Goal: Transaction & Acquisition: Purchase product/service

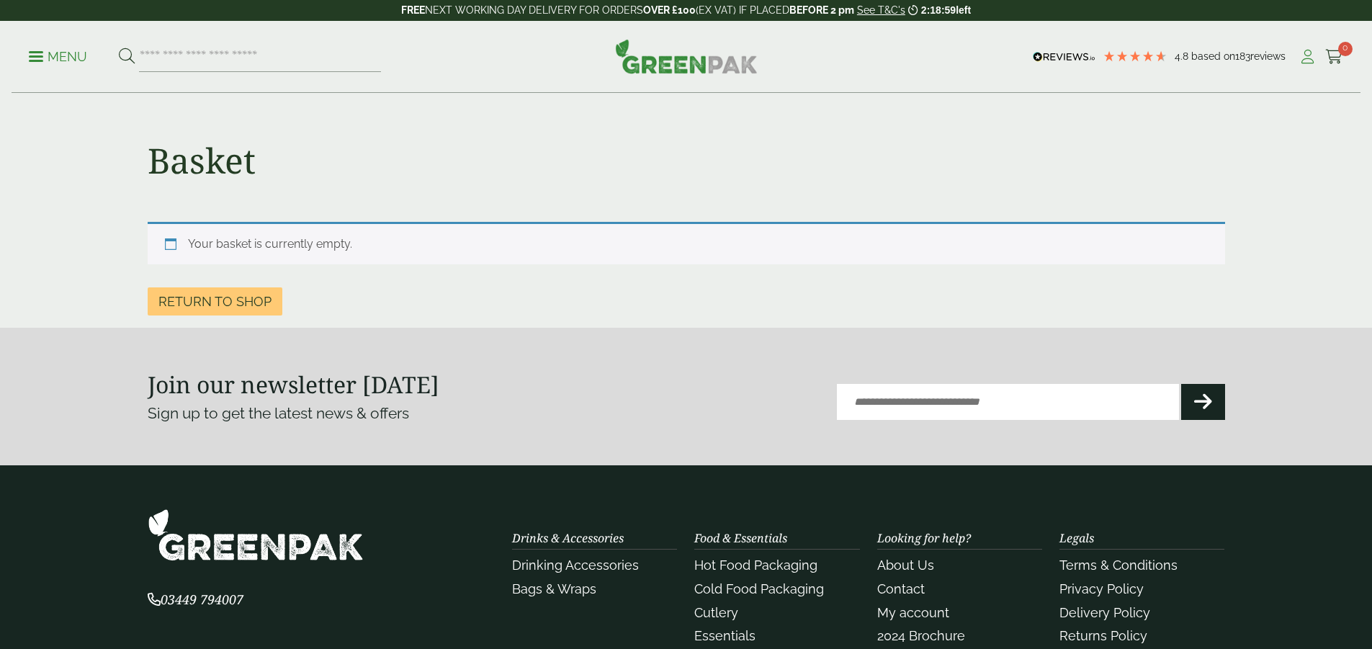
click at [1304, 58] on icon at bounding box center [1308, 57] width 18 height 14
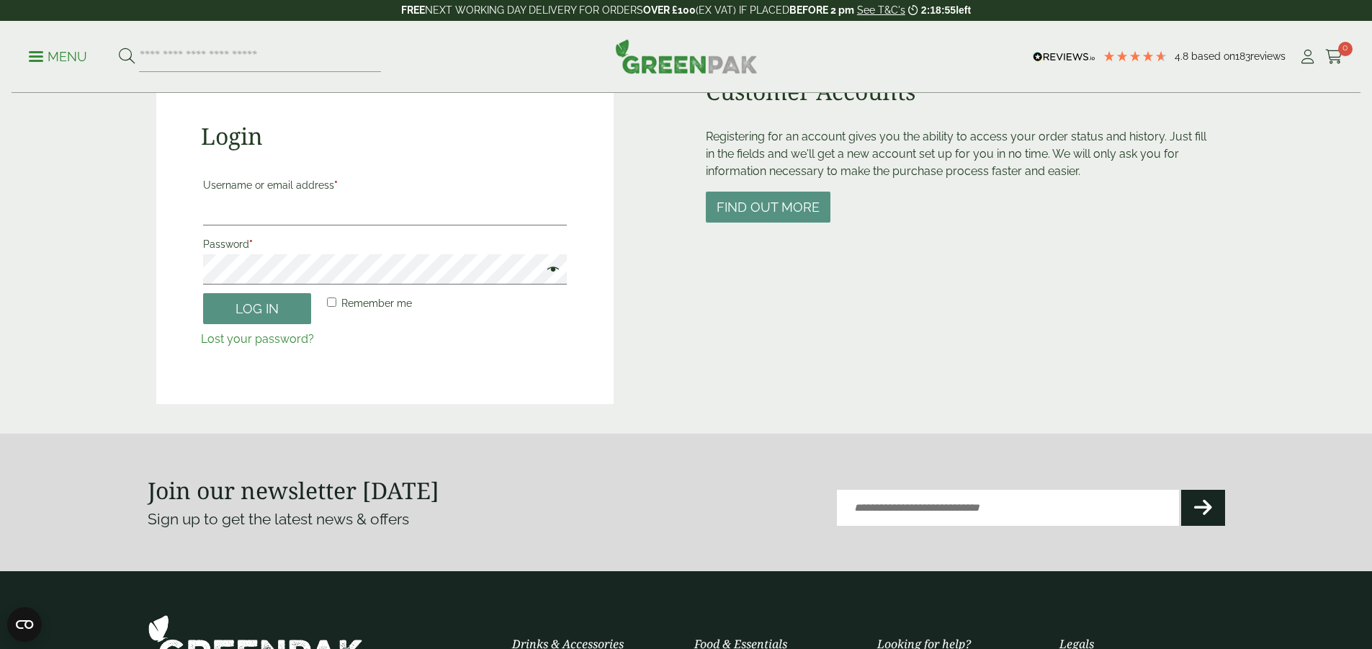
click at [296, 183] on label "Username or email address *" at bounding box center [385, 185] width 364 height 20
click at [296, 195] on input "Username or email address *" at bounding box center [385, 210] width 364 height 30
click at [293, 194] on label "Username or email address *" at bounding box center [385, 185] width 364 height 20
click at [293, 195] on input "Username or email address *" at bounding box center [385, 210] width 364 height 30
type input "**********"
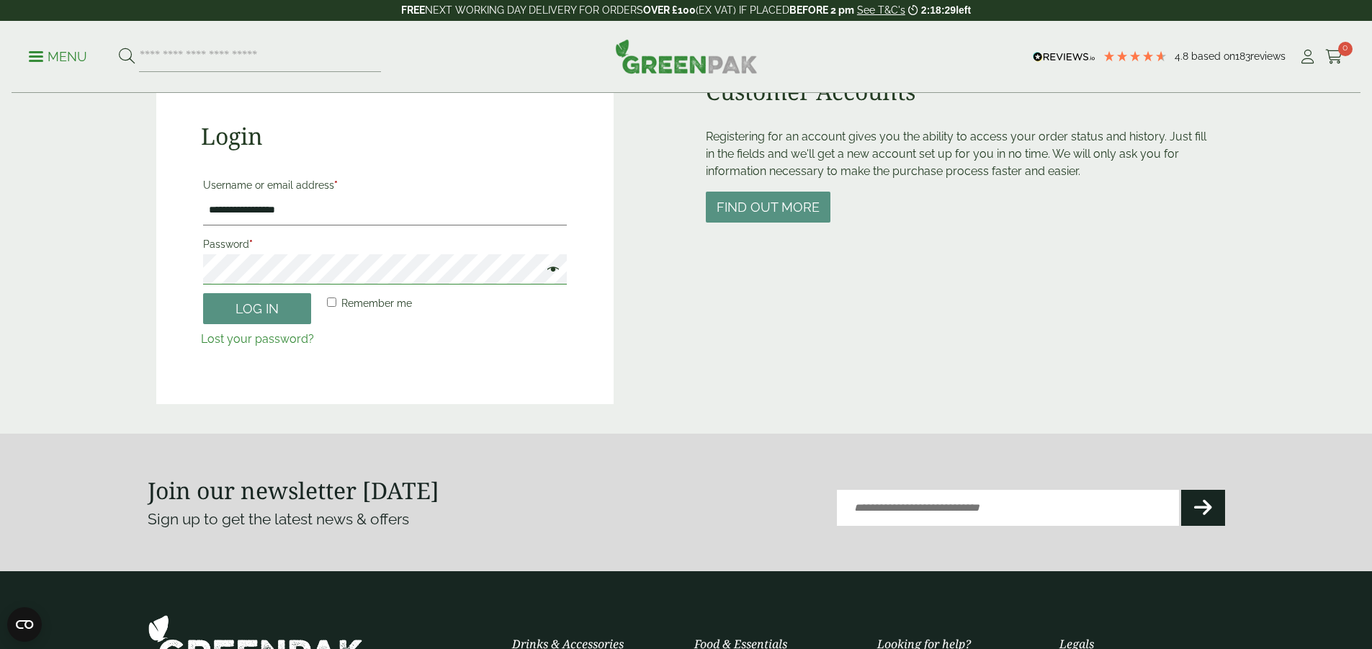
click at [203, 293] on button "Log in" at bounding box center [257, 308] width 108 height 31
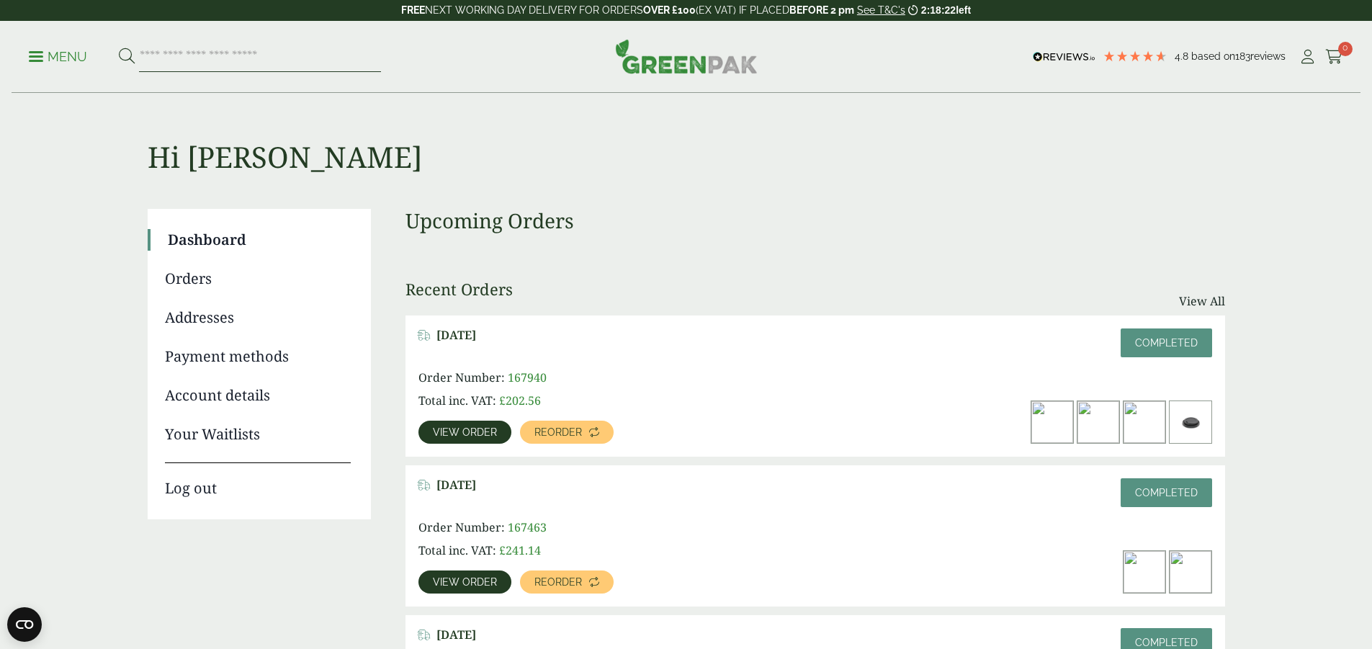
click at [231, 55] on input "search" at bounding box center [260, 57] width 242 height 30
click at [497, 427] on span "View order" at bounding box center [465, 432] width 64 height 10
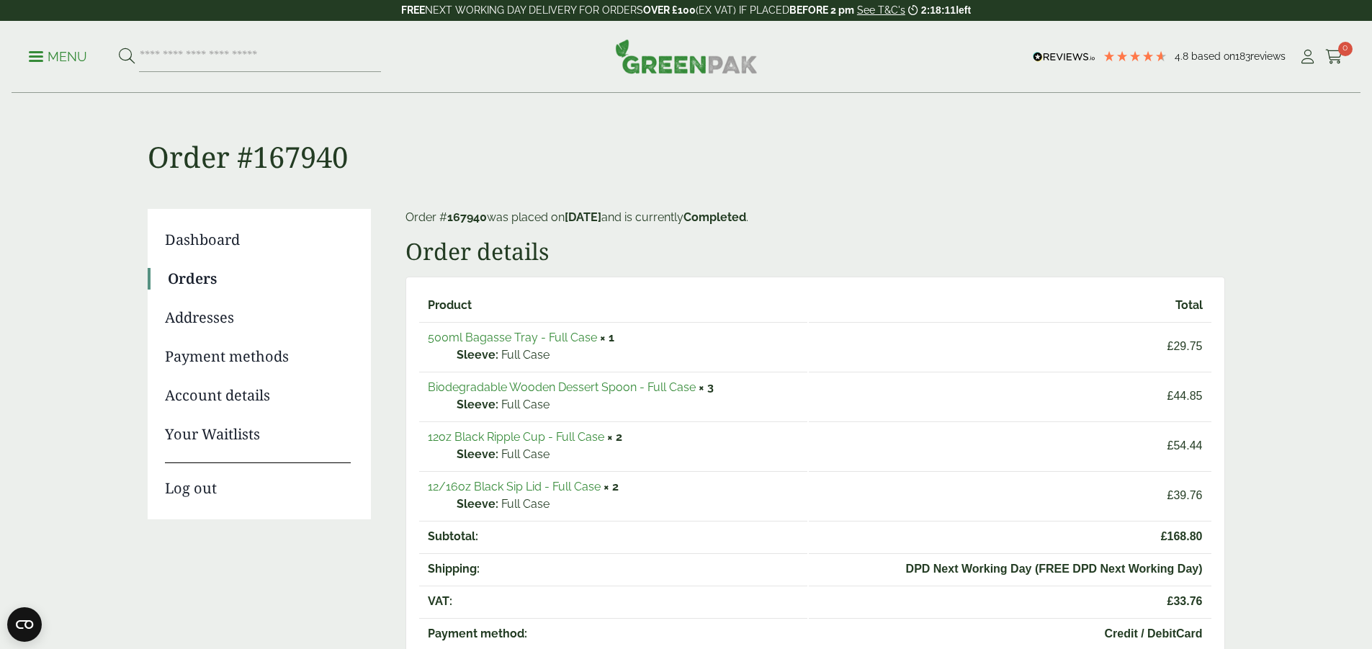
click at [572, 331] on link "500ml Bagasse Tray - Full Case" at bounding box center [512, 338] width 169 height 14
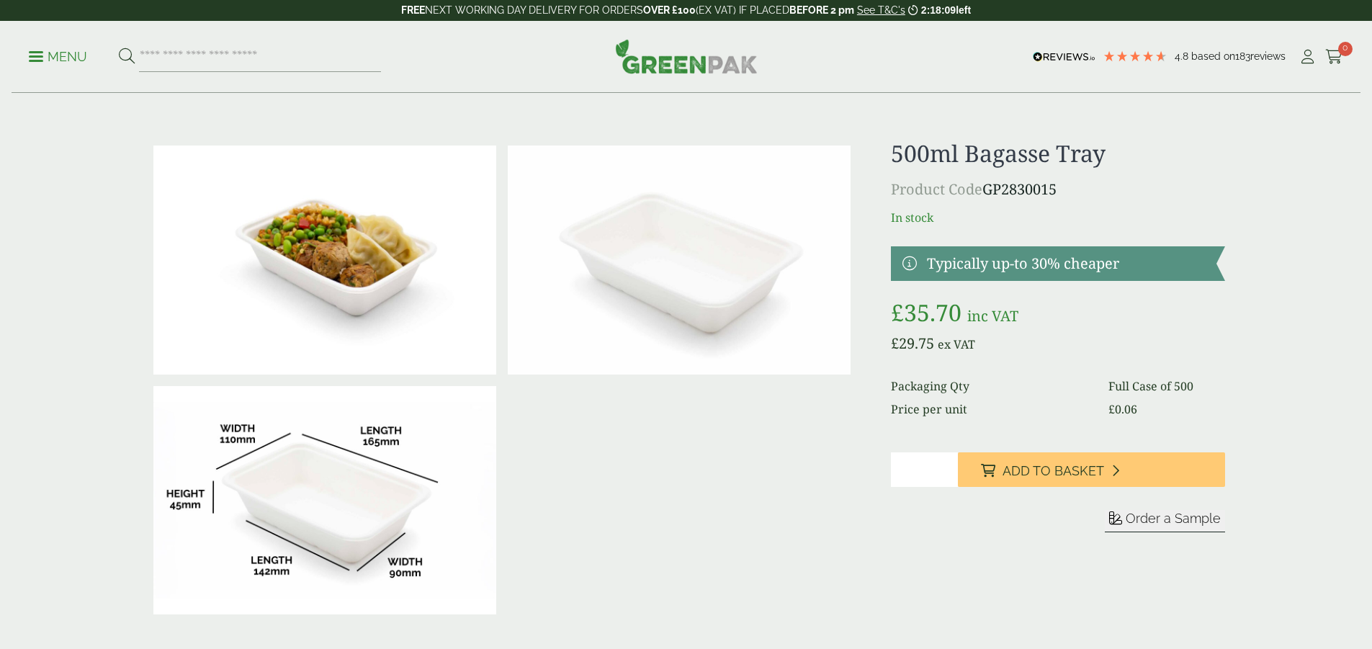
click at [1059, 471] on span "Add to Basket" at bounding box center [1054, 471] width 102 height 16
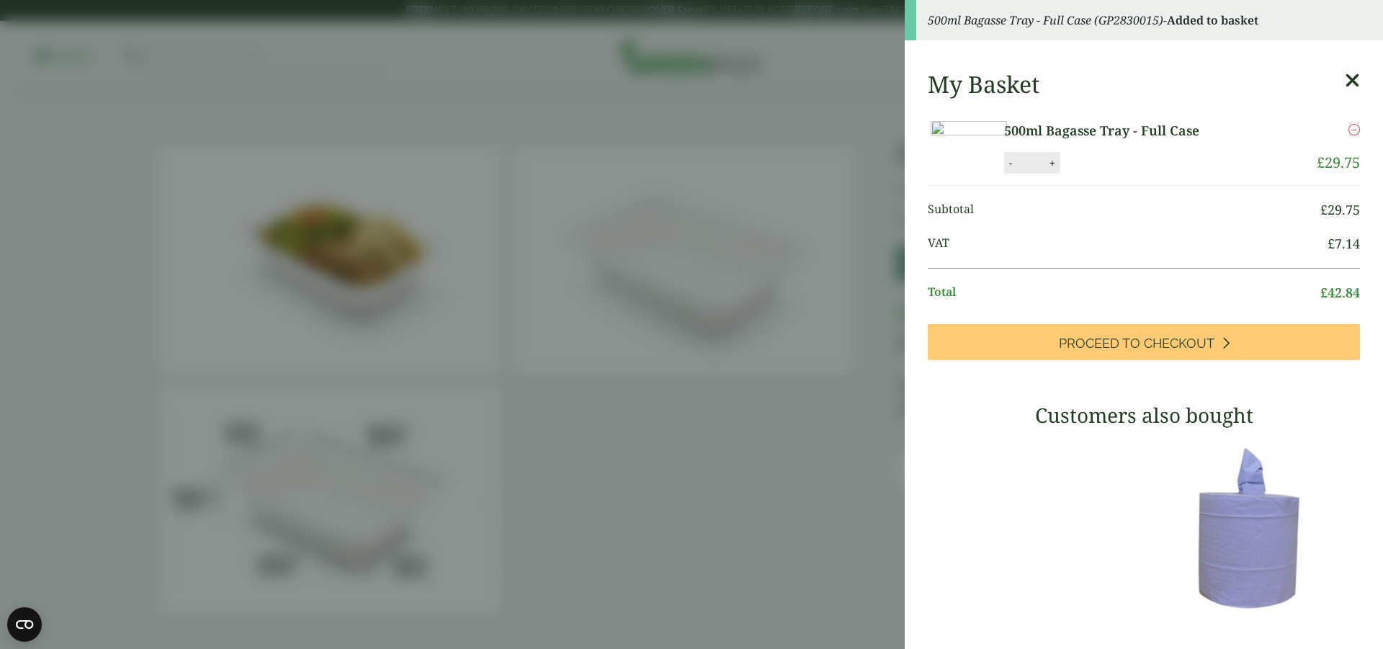
click at [1345, 79] on icon at bounding box center [1352, 81] width 15 height 20
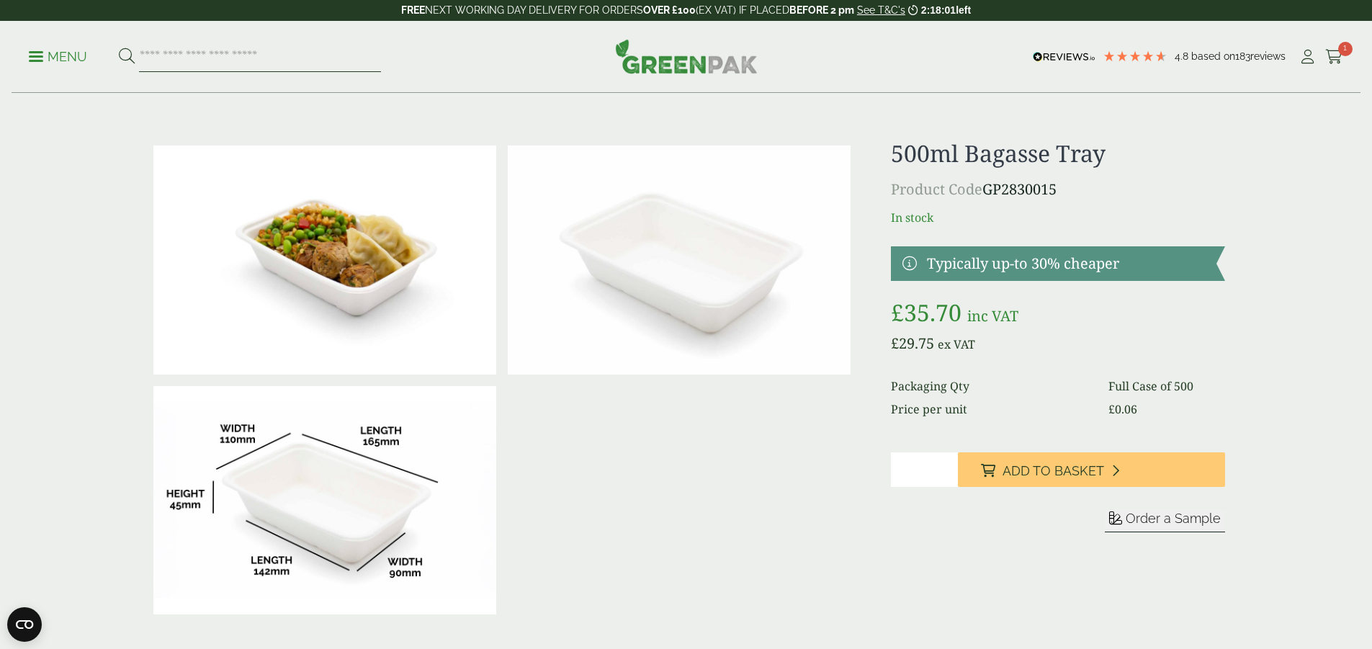
click at [272, 49] on input "search" at bounding box center [260, 57] width 242 height 30
